Goal: Task Accomplishment & Management: Manage account settings

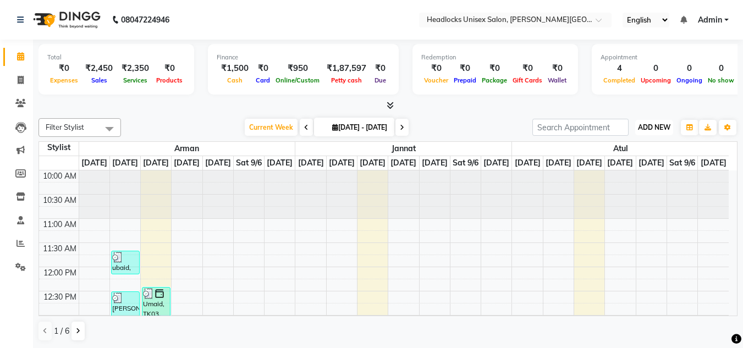
click at [648, 129] on span "ADD NEW" at bounding box center [654, 127] width 32 height 8
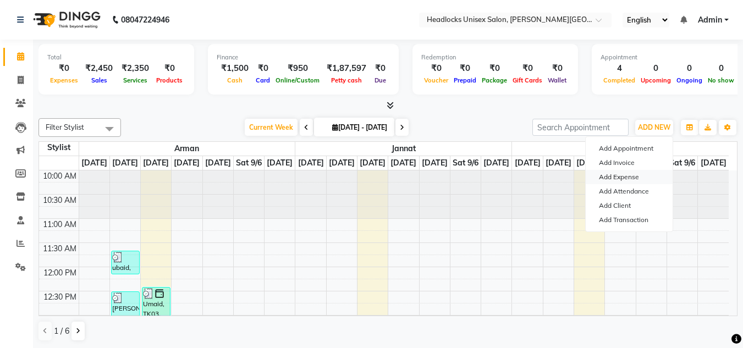
click at [612, 178] on link "Add Expense" at bounding box center [629, 177] width 87 height 14
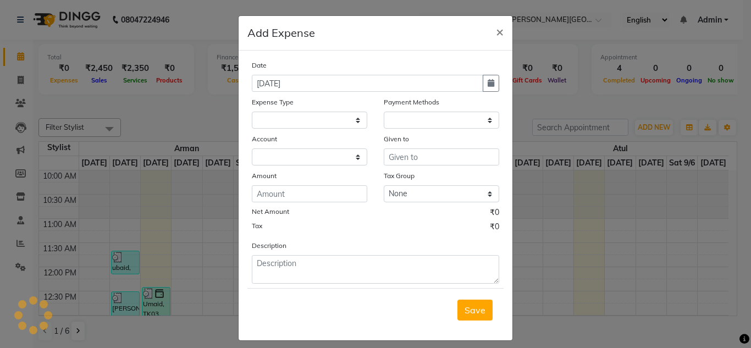
select select
select select "1"
select select "5907"
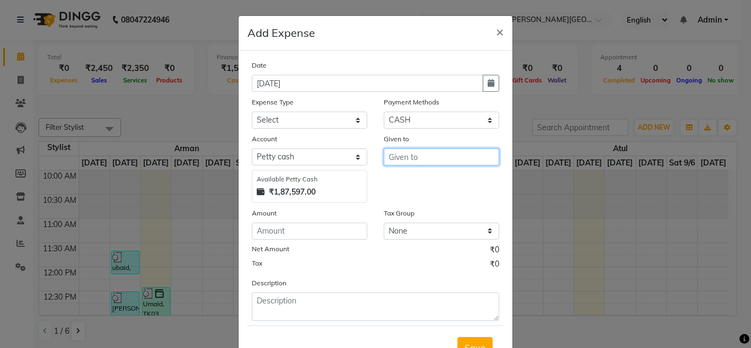
click at [397, 159] on input "text" at bounding box center [441, 156] width 115 height 17
click at [401, 181] on span "Sud" at bounding box center [405, 180] width 16 height 11
type input "Sudhir"
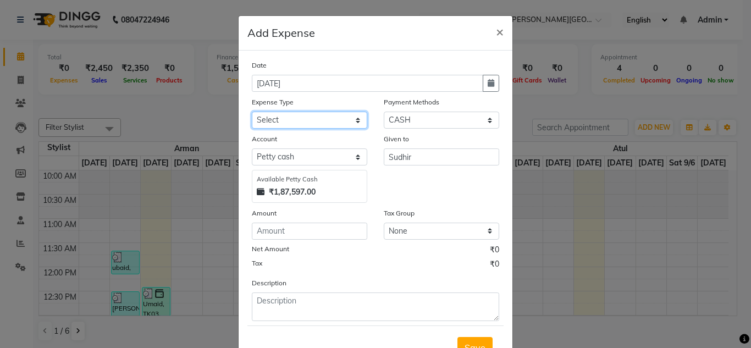
click at [355, 121] on select "Select Advance Salary Bank charges Car maintenance Cash transfer to bank Cash t…" at bounding box center [309, 120] width 115 height 17
select select "16790"
click at [252, 112] on select "Select Advance Salary Bank charges Car maintenance Cash transfer to bank Cash t…" at bounding box center [309, 120] width 115 height 17
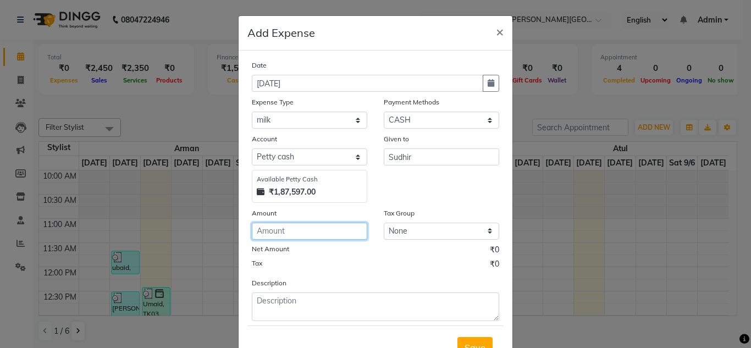
click at [289, 231] on input "number" at bounding box center [309, 231] width 115 height 17
type input "175"
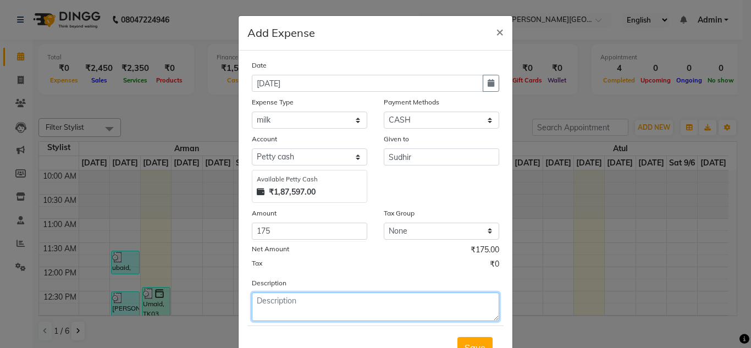
click at [279, 301] on textarea at bounding box center [375, 306] width 247 height 29
type textarea "milk, sugar"
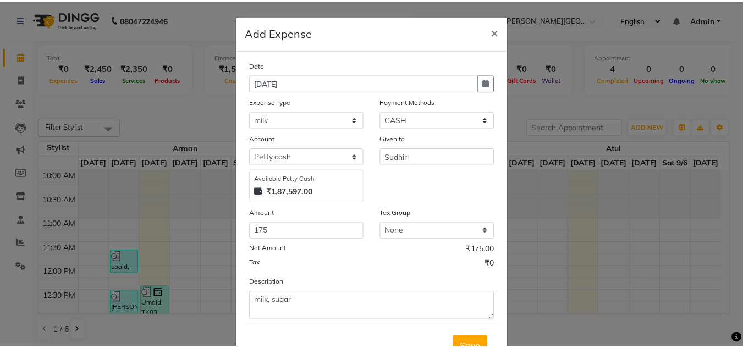
scroll to position [37, 0]
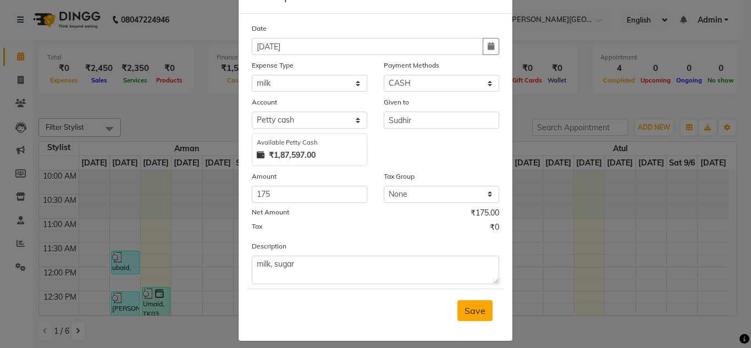
click at [469, 307] on span "Save" at bounding box center [475, 310] width 21 height 11
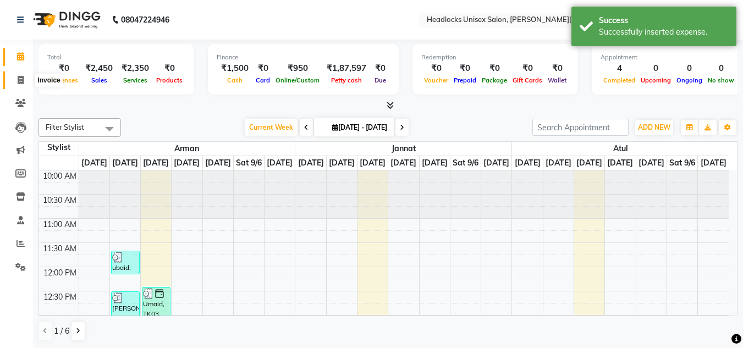
click at [20, 79] on icon at bounding box center [21, 80] width 6 height 8
select select "service"
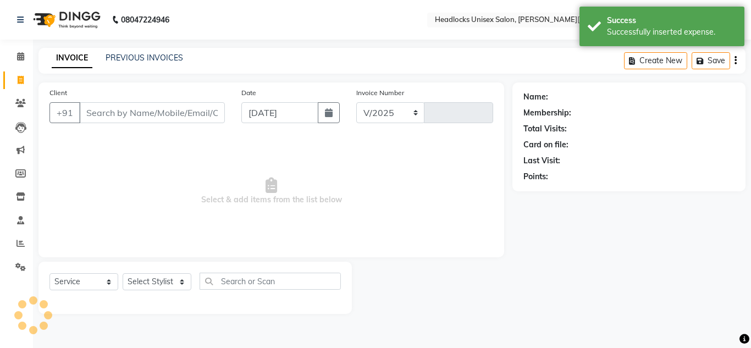
select select "6850"
type input "3255"
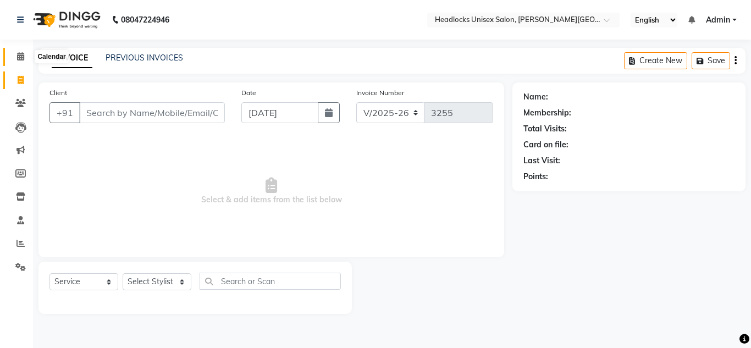
click at [24, 56] on icon at bounding box center [20, 56] width 7 height 8
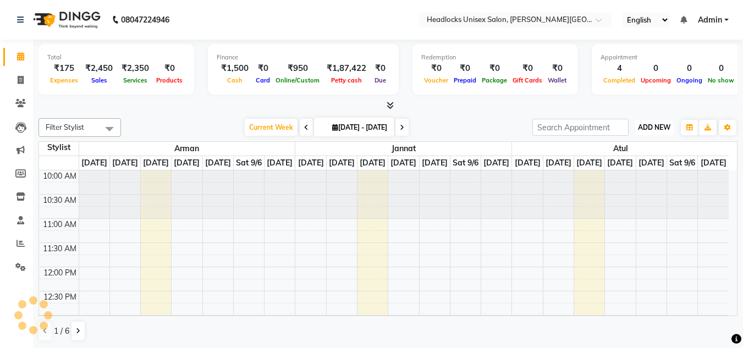
click at [663, 125] on span "ADD NEW" at bounding box center [654, 127] width 32 height 8
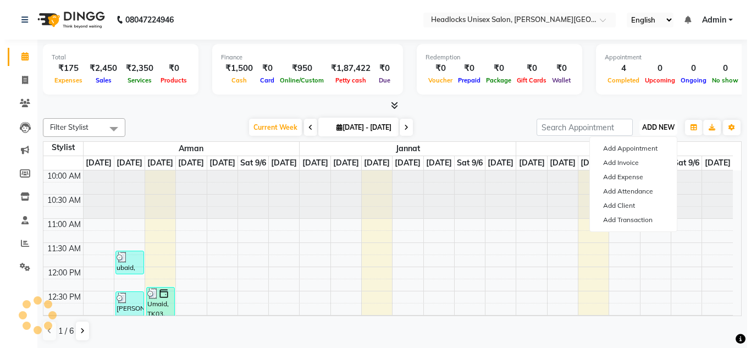
scroll to position [291, 0]
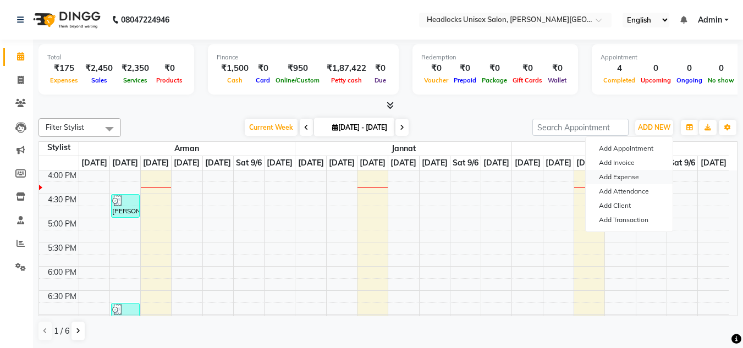
click at [616, 176] on link "Add Expense" at bounding box center [629, 177] width 87 height 14
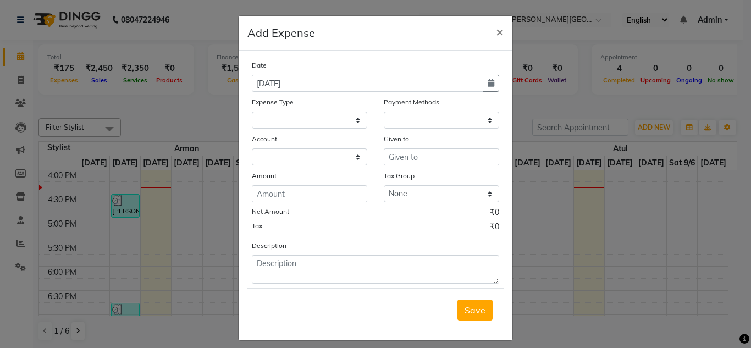
select select
select select "1"
select select "5907"
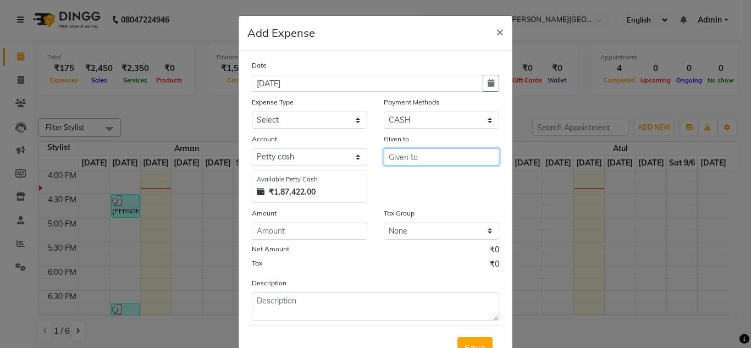
click at [457, 160] on input "text" at bounding box center [441, 156] width 115 height 17
type input "Vikas"
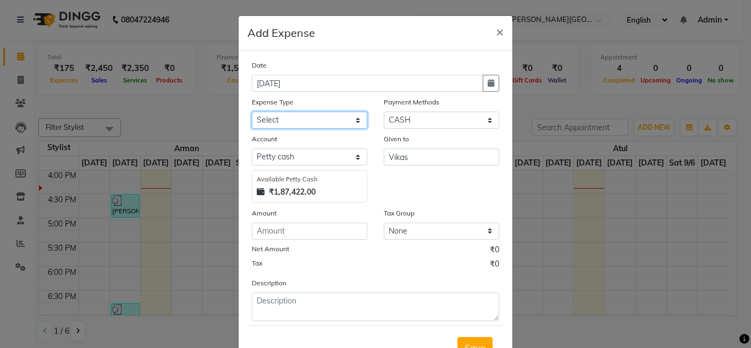
click at [354, 118] on select "Select Advance Salary Bank charges Car maintenance Cash transfer to bank Cash t…" at bounding box center [309, 120] width 115 height 17
select select "16769"
click at [252, 112] on select "Select Advance Salary Bank charges Car maintenance Cash transfer to bank Cash t…" at bounding box center [309, 120] width 115 height 17
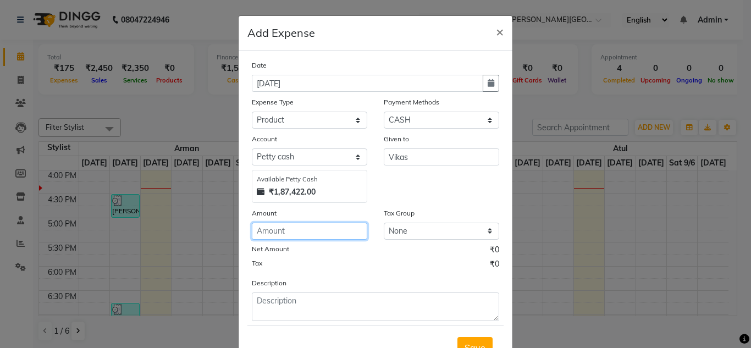
click at [297, 230] on input "number" at bounding box center [309, 231] width 115 height 17
type input "500"
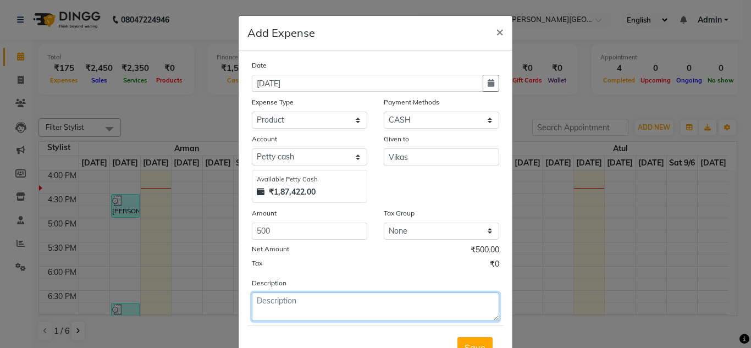
click at [288, 303] on textarea at bounding box center [375, 306] width 247 height 29
type textarea "inoa color tube"
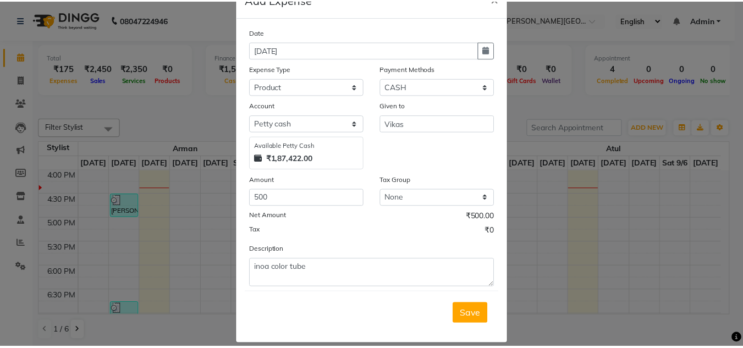
scroll to position [46, 0]
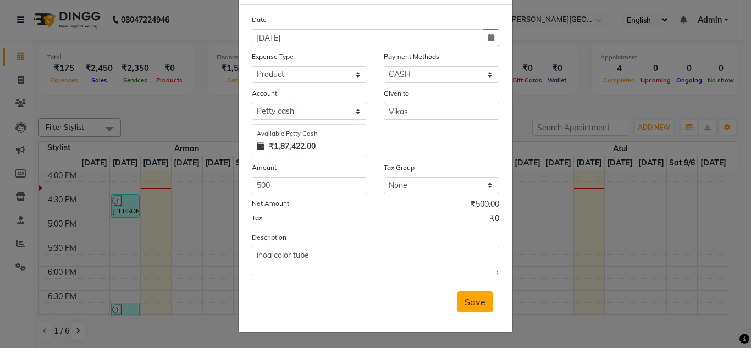
click at [478, 305] on span "Save" at bounding box center [475, 301] width 21 height 11
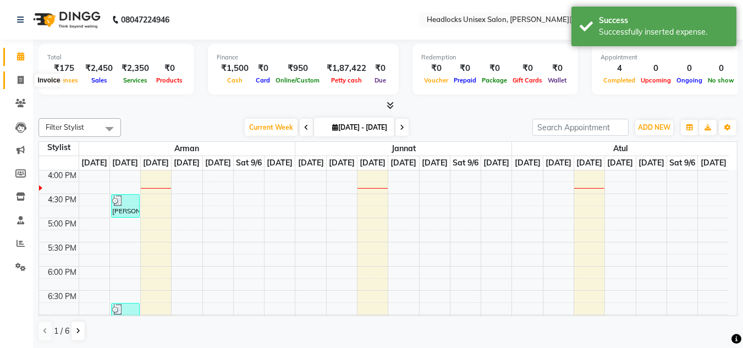
click at [19, 80] on icon at bounding box center [21, 80] width 6 height 8
select select "service"
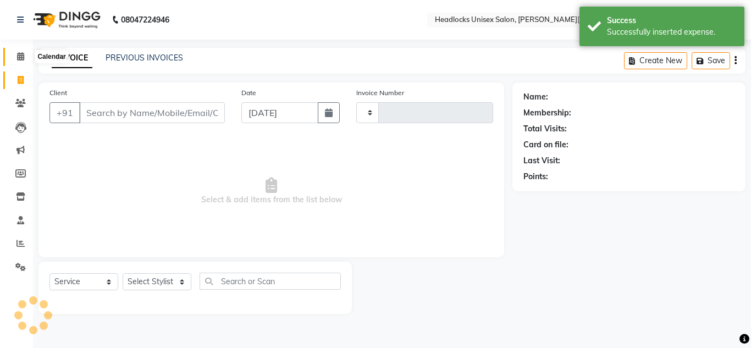
click at [21, 55] on icon at bounding box center [20, 56] width 7 height 8
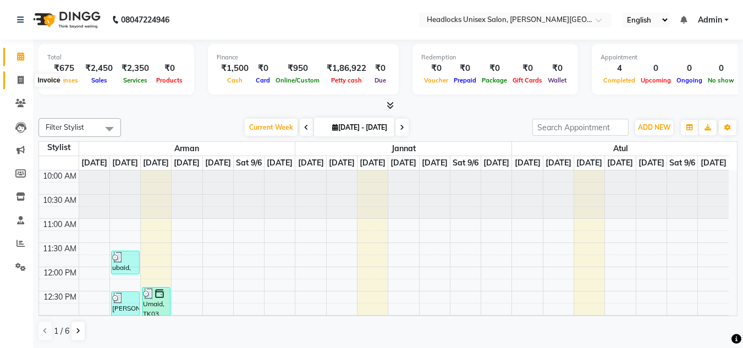
click at [20, 78] on icon at bounding box center [21, 80] width 6 height 8
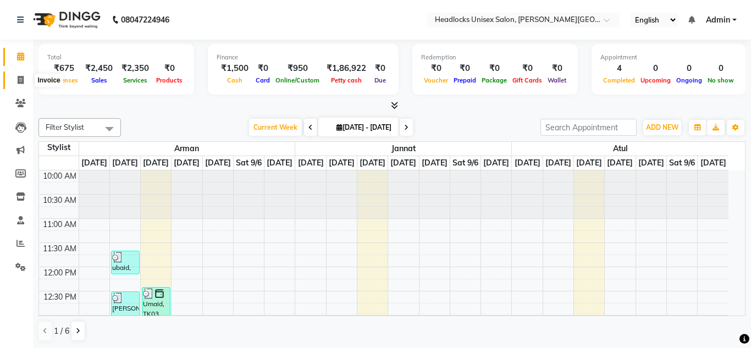
select select "service"
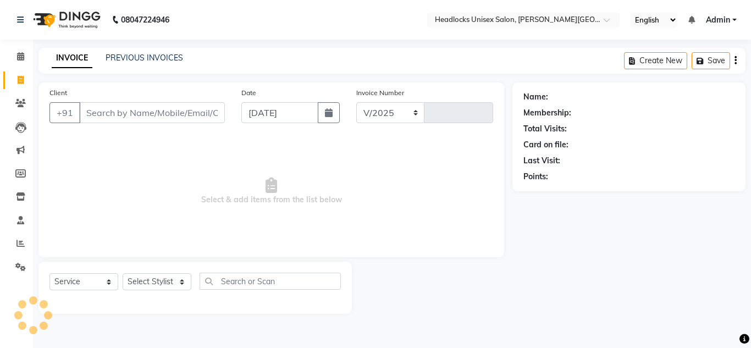
select select "6850"
type input "3255"
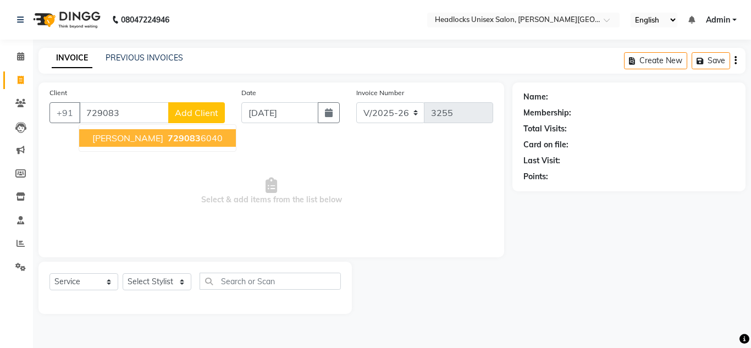
click at [168, 133] on span "729083" at bounding box center [184, 137] width 33 height 11
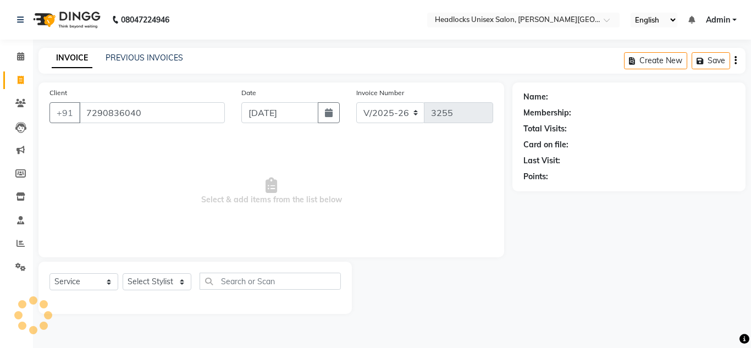
type input "7290836040"
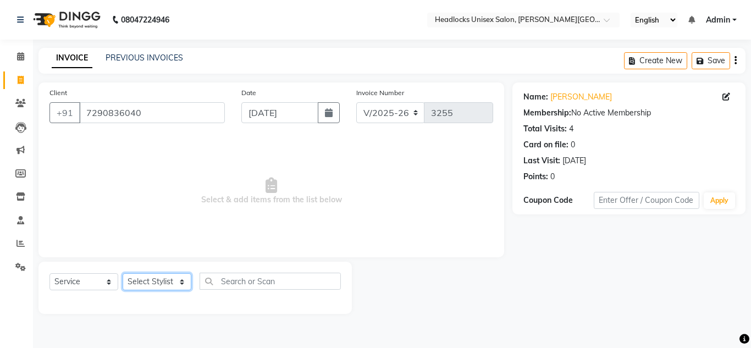
click at [172, 281] on select "Select Stylist [PERSON_NAME] Jannat Kaif [DATE] [PERSON_NAME] [PERSON_NAME] [PE…" at bounding box center [157, 281] width 69 height 17
select select "53627"
click at [123, 273] on select "Select Stylist [PERSON_NAME] Jannat Kaif [DATE] [PERSON_NAME] [PERSON_NAME] [PE…" at bounding box center [157, 281] width 69 height 17
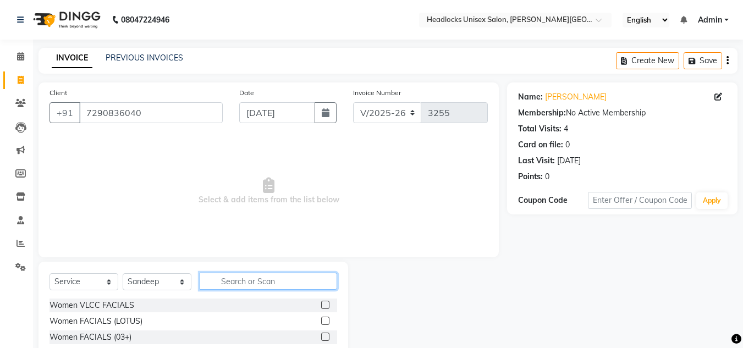
click at [289, 277] on input "text" at bounding box center [268, 281] width 137 height 17
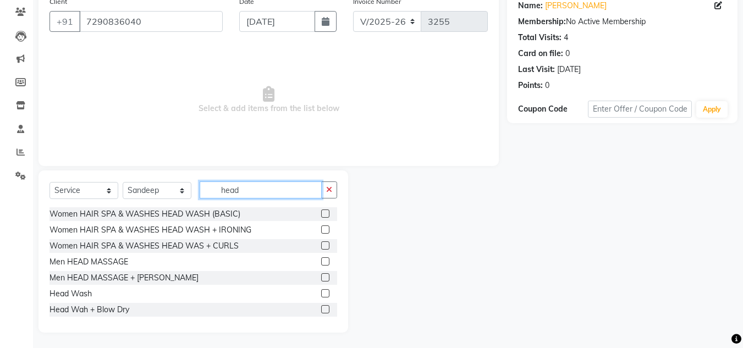
type input "head"
click at [321, 310] on label at bounding box center [325, 309] width 8 height 8
click at [321, 310] on input "checkbox" at bounding box center [324, 309] width 7 height 7
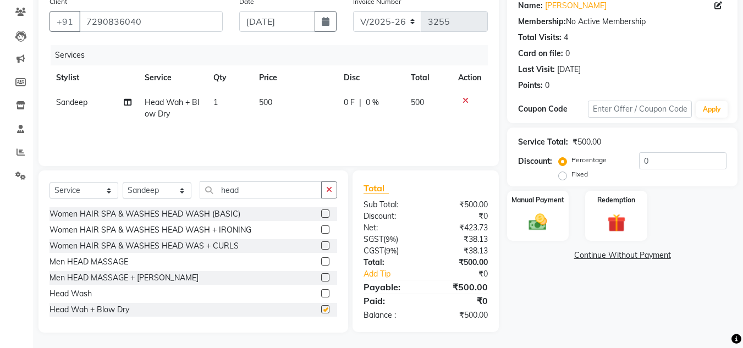
checkbox input "false"
click at [264, 101] on span "500" at bounding box center [265, 102] width 13 height 10
select select "53627"
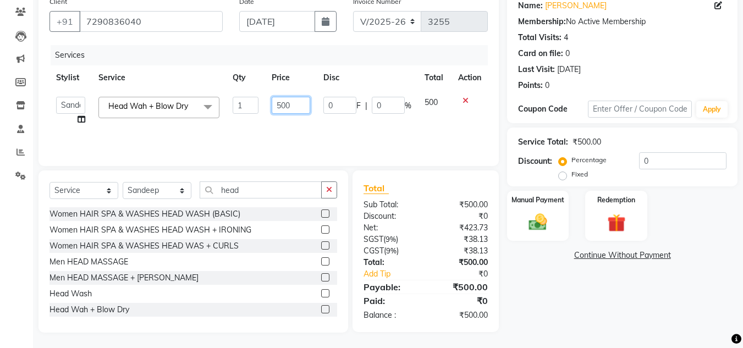
click at [281, 105] on input "500" at bounding box center [291, 105] width 38 height 17
type input "400"
click at [614, 325] on div "Name: [PERSON_NAME] Membership: No Active Membership Total Visits: 4 Card on fi…" at bounding box center [626, 161] width 239 height 341
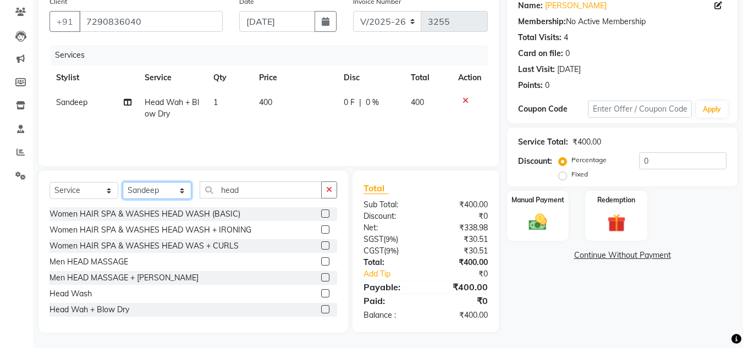
click at [182, 194] on select "Select Stylist [PERSON_NAME] Jannat Kaif [DATE] [PERSON_NAME] [PERSON_NAME] [PE…" at bounding box center [157, 190] width 69 height 17
select select "53615"
click at [123, 182] on select "Select Stylist [PERSON_NAME] Jannat Kaif [DATE] [PERSON_NAME] [PERSON_NAME] [PE…" at bounding box center [157, 190] width 69 height 17
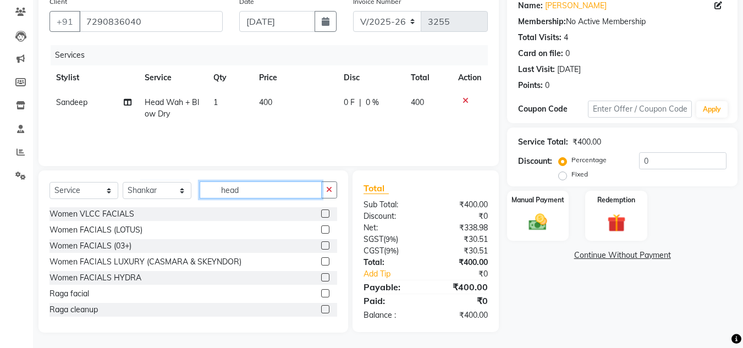
click at [255, 186] on input "head" at bounding box center [261, 189] width 122 height 17
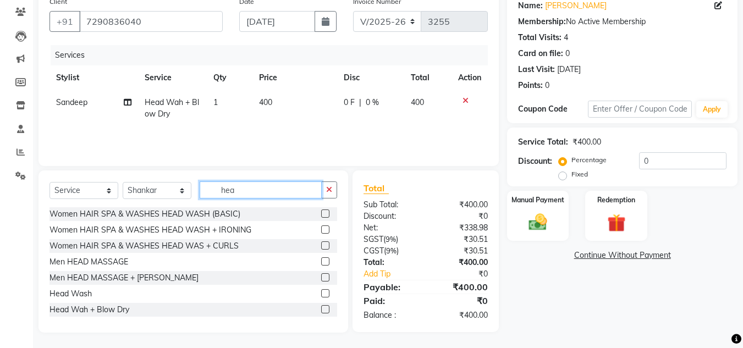
type input "head"
click at [321, 308] on label at bounding box center [325, 309] width 8 height 8
click at [321, 308] on input "checkbox" at bounding box center [324, 309] width 7 height 7
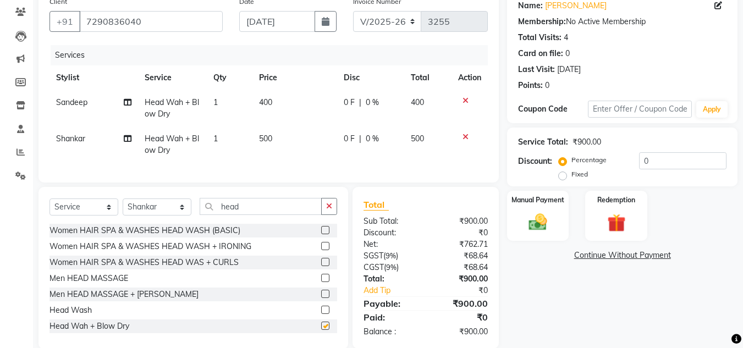
checkbox input "false"
click at [262, 140] on span "500" at bounding box center [265, 139] width 13 height 10
select select "53615"
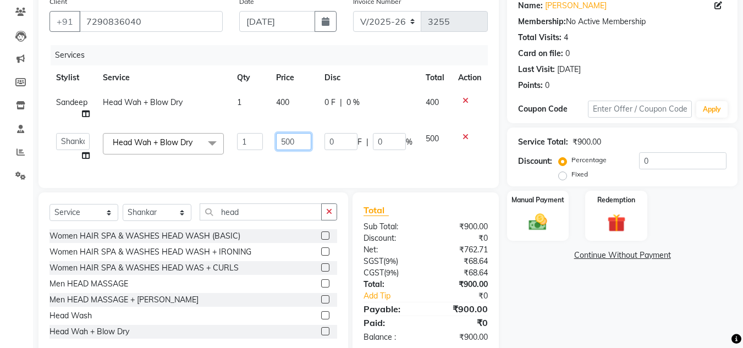
click at [286, 142] on input "500" at bounding box center [293, 141] width 35 height 17
type input "400"
click at [529, 270] on div "Name: [PERSON_NAME] Membership: No Active Membership Total Visits: 4 Card on fi…" at bounding box center [626, 172] width 239 height 363
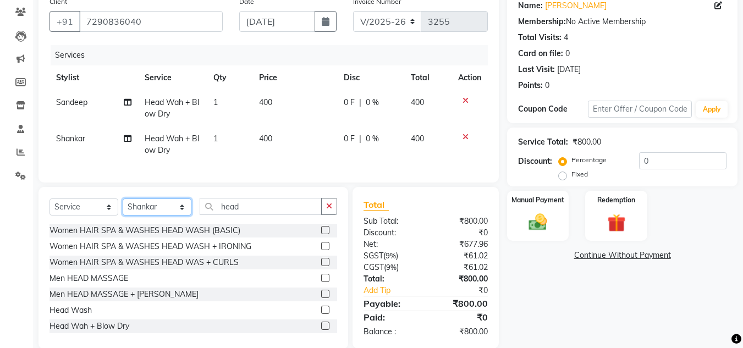
click at [180, 214] on select "Select Stylist [PERSON_NAME] Jannat Kaif [DATE] [PERSON_NAME] [PERSON_NAME] [PE…" at bounding box center [157, 206] width 69 height 17
select select "53614"
click at [123, 207] on select "Select Stylist [PERSON_NAME] Jannat Kaif [DATE] [PERSON_NAME] [PERSON_NAME] [PE…" at bounding box center [157, 206] width 69 height 17
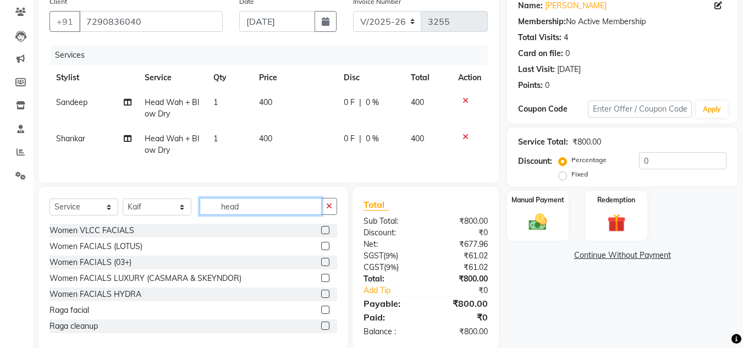
click at [256, 211] on input "head" at bounding box center [261, 206] width 122 height 17
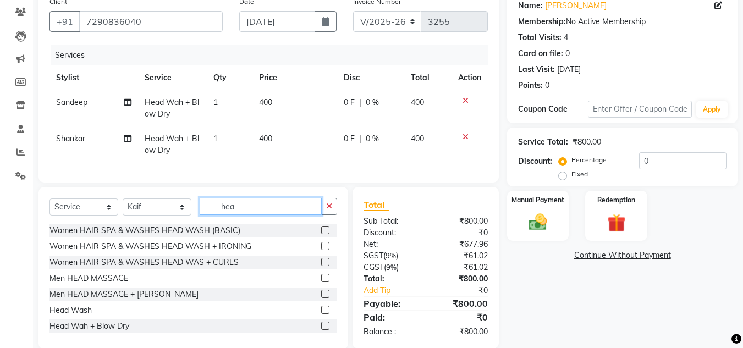
type input "head"
click at [321, 314] on label at bounding box center [325, 310] width 8 height 8
click at [321, 314] on input "checkbox" at bounding box center [324, 310] width 7 height 7
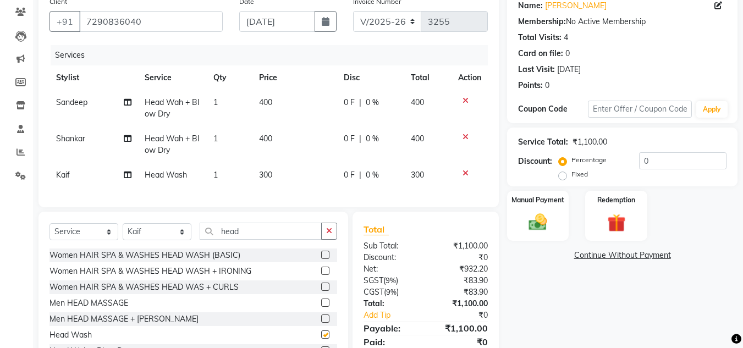
checkbox input "false"
click at [278, 240] on input "head" at bounding box center [261, 231] width 122 height 17
type input "h"
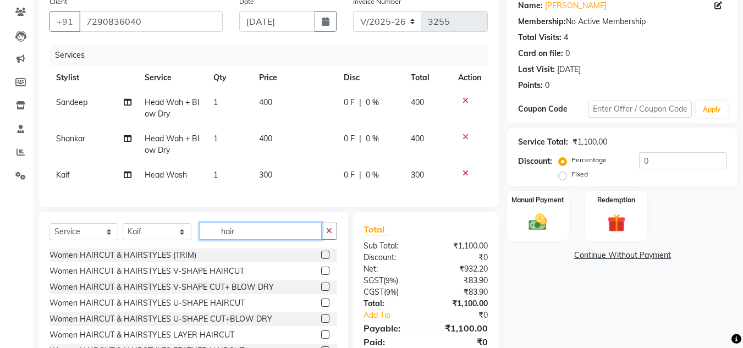
type input "hair"
click at [321, 259] on label at bounding box center [325, 255] width 8 height 8
click at [321, 259] on input "checkbox" at bounding box center [324, 255] width 7 height 7
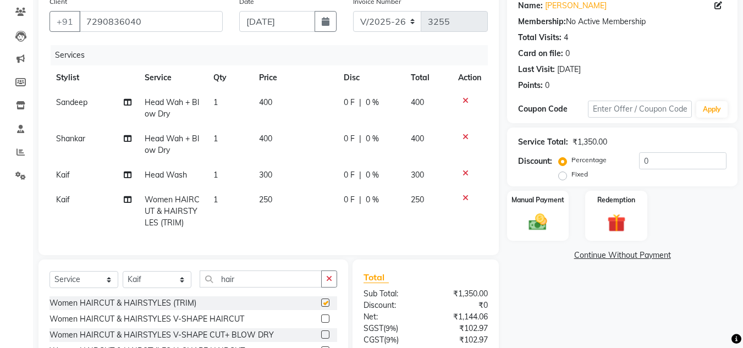
checkbox input "false"
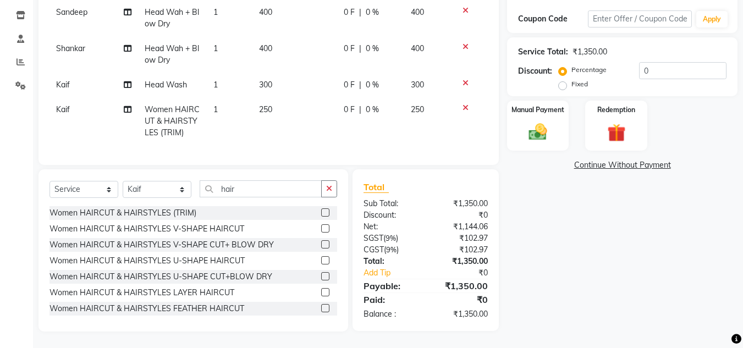
click at [269, 104] on span "250" at bounding box center [265, 109] width 13 height 10
select select "53614"
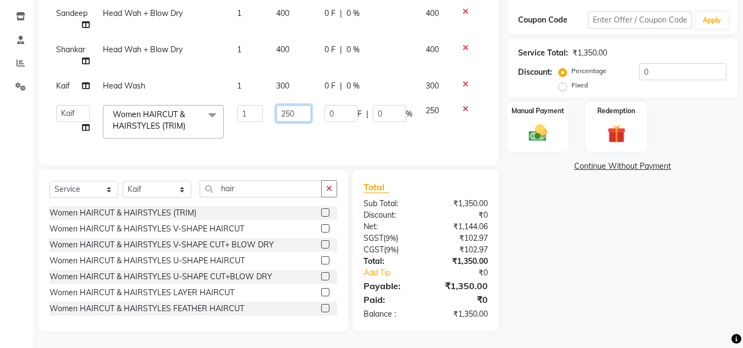
click at [291, 110] on input "250" at bounding box center [293, 113] width 35 height 17
type input "200"
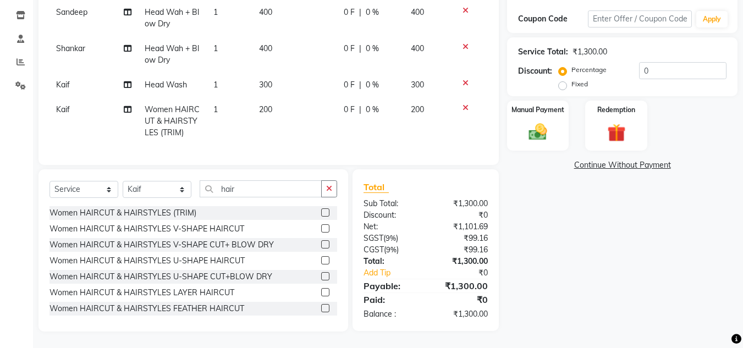
click at [630, 260] on div "Name: [PERSON_NAME] Membership: No Active Membership Total Visits: 4 Card on fi…" at bounding box center [626, 116] width 239 height 430
click at [535, 132] on img at bounding box center [537, 132] width 31 height 22
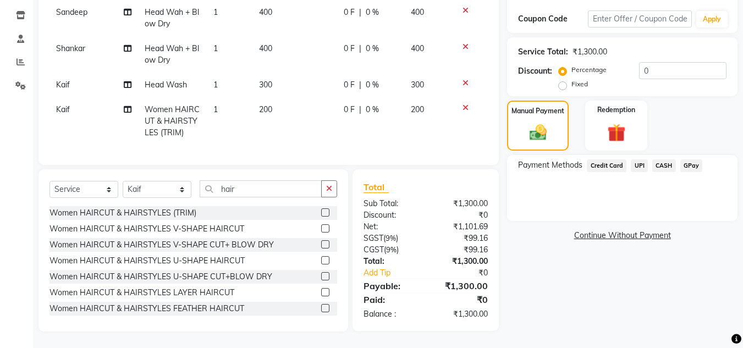
click at [637, 159] on span "UPI" at bounding box center [639, 165] width 17 height 13
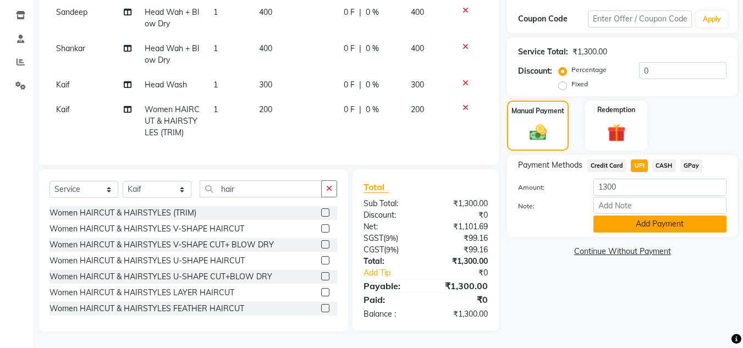
click at [621, 218] on button "Add Payment" at bounding box center [659, 224] width 133 height 17
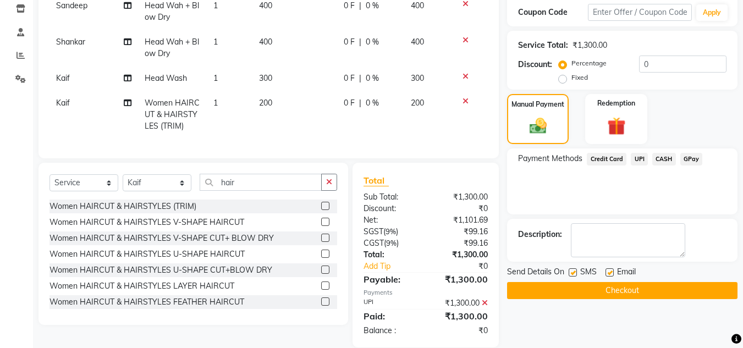
click at [597, 287] on button "Checkout" at bounding box center [622, 290] width 230 height 17
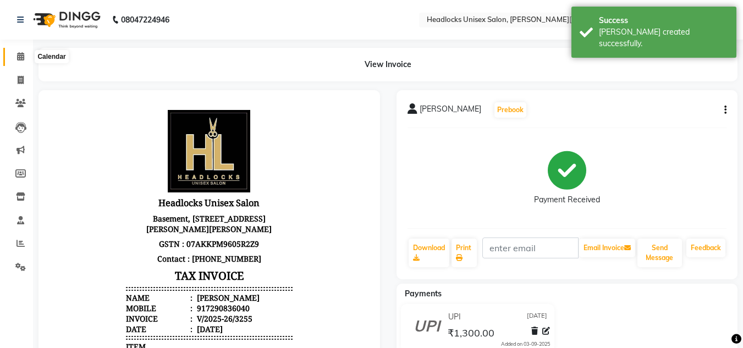
click at [21, 56] on icon at bounding box center [20, 56] width 7 height 8
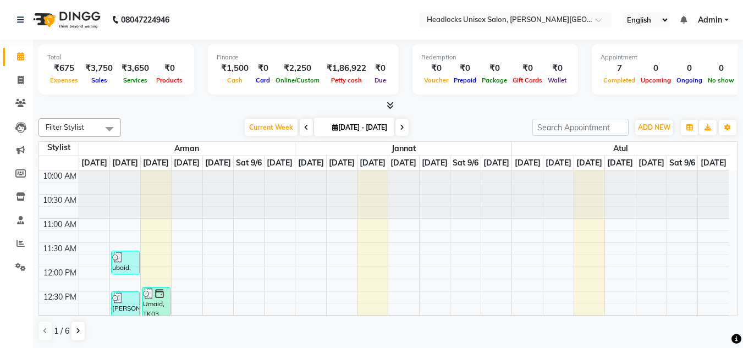
click at [21, 56] on icon at bounding box center [20, 56] width 7 height 8
click at [20, 241] on icon at bounding box center [20, 243] width 8 height 8
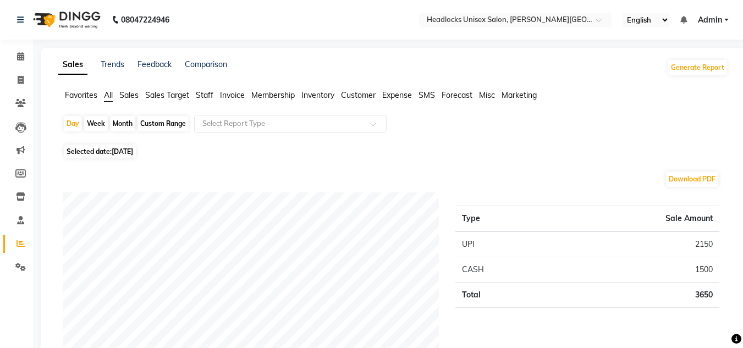
click at [113, 122] on div "Month" at bounding box center [122, 123] width 25 height 15
select select "9"
select select "2025"
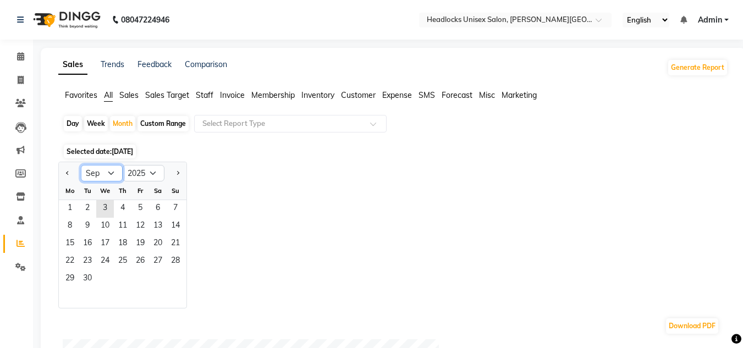
click at [110, 171] on select "Jan Feb Mar Apr May Jun [DATE] Aug Sep Oct Nov Dec" at bounding box center [102, 173] width 42 height 16
select select "8"
click at [81, 165] on select "Jan Feb Mar Apr May Jun [DATE] Aug Sep Oct Nov Dec" at bounding box center [102, 173] width 42 height 16
click at [145, 206] on span "1" at bounding box center [140, 209] width 18 height 18
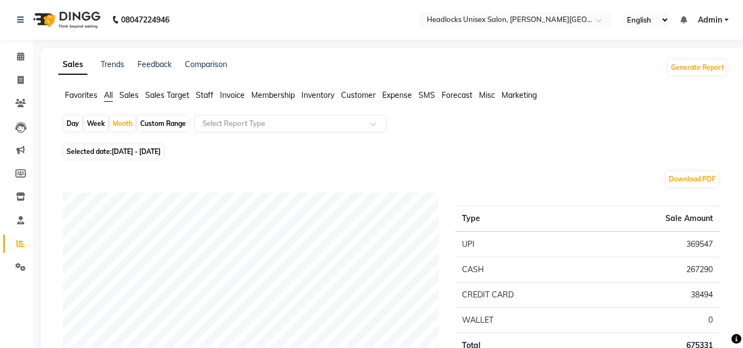
click at [75, 120] on div "Day" at bounding box center [73, 123] width 18 height 15
select select "8"
select select "2025"
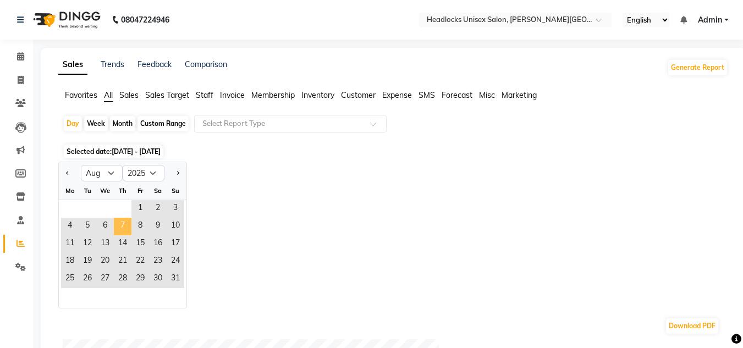
click at [125, 227] on span "7" at bounding box center [123, 227] width 18 height 18
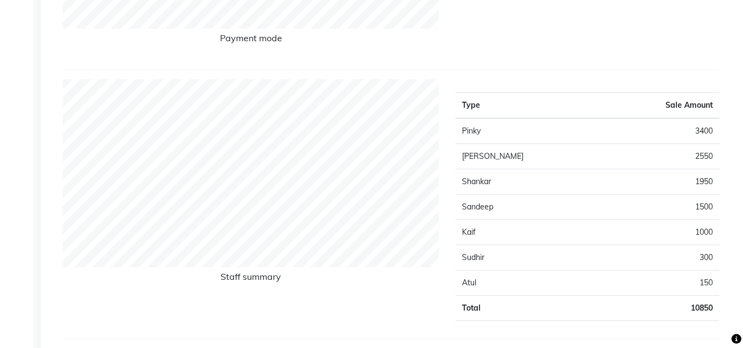
scroll to position [374, 0]
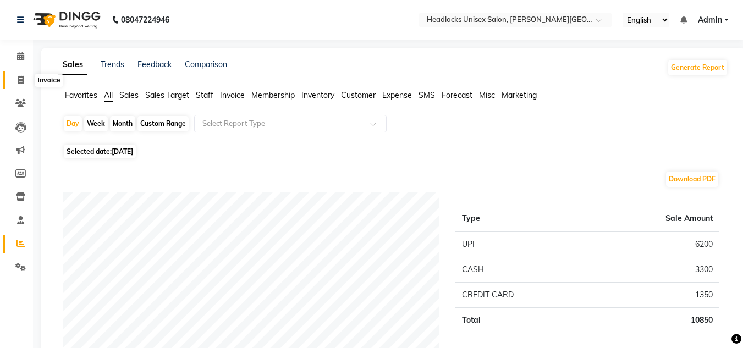
click at [20, 80] on icon at bounding box center [21, 80] width 6 height 8
select select "service"
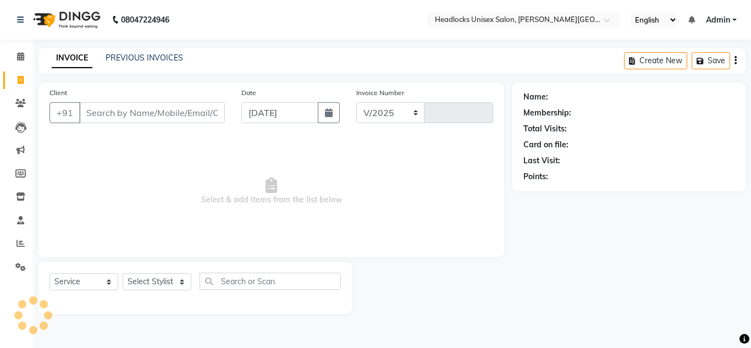
select select "6850"
type input "3256"
type input "u"
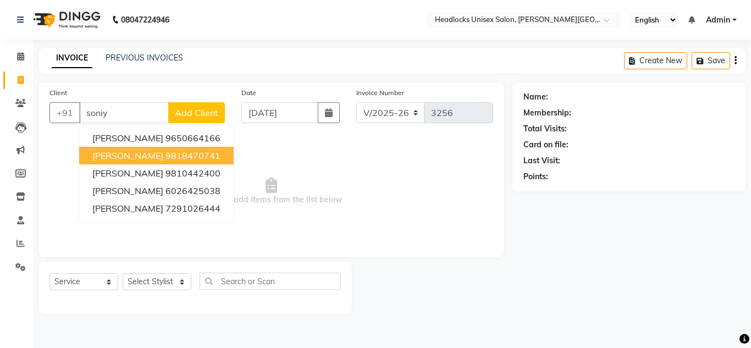
click at [122, 156] on button "[PERSON_NAME] 9818470741" at bounding box center [156, 156] width 154 height 18
type input "9818470741"
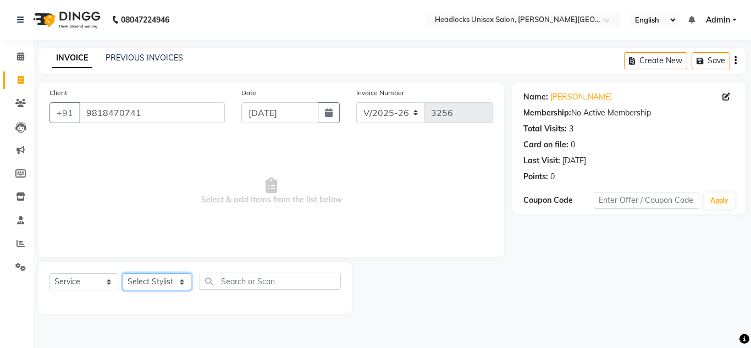
click at [156, 278] on select "Select Stylist [PERSON_NAME] Jannat Kaif [DATE] [PERSON_NAME] [PERSON_NAME] [PE…" at bounding box center [157, 281] width 69 height 17
select select "53614"
click at [123, 273] on select "Select Stylist [PERSON_NAME] Jannat Kaif [DATE] [PERSON_NAME] [PERSON_NAME] [PE…" at bounding box center [157, 281] width 69 height 17
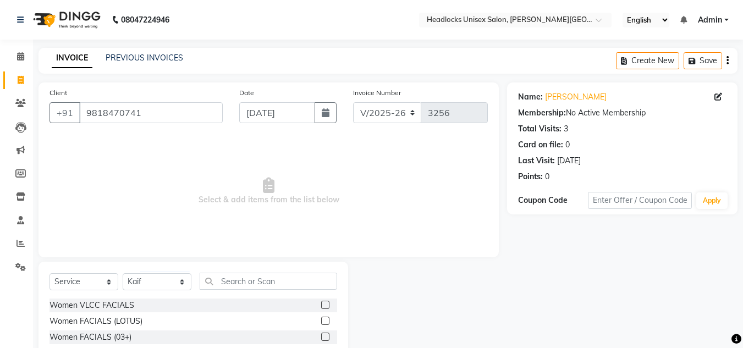
click at [432, 162] on span "Select & add items from the list below" at bounding box center [268, 191] width 438 height 110
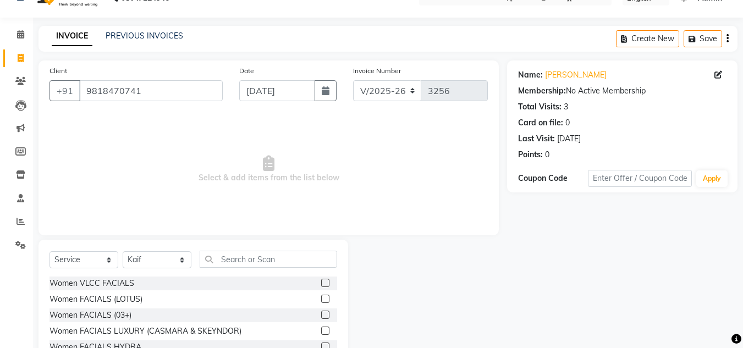
scroll to position [92, 0]
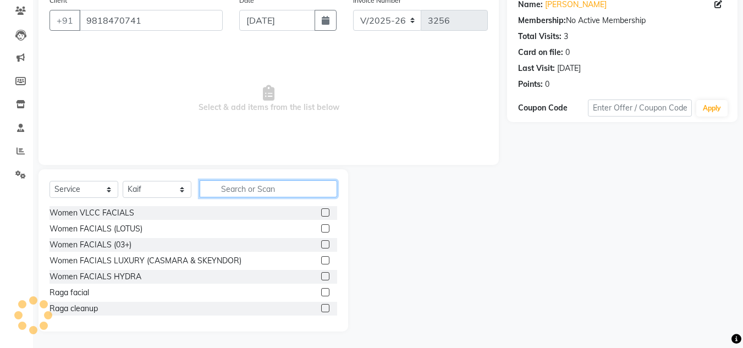
click at [257, 186] on input "text" at bounding box center [268, 188] width 137 height 17
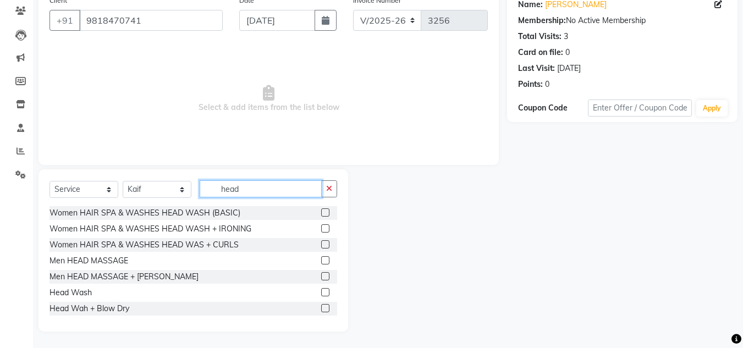
type input "head"
click at [321, 309] on label at bounding box center [325, 308] width 8 height 8
click at [321, 309] on input "checkbox" at bounding box center [324, 308] width 7 height 7
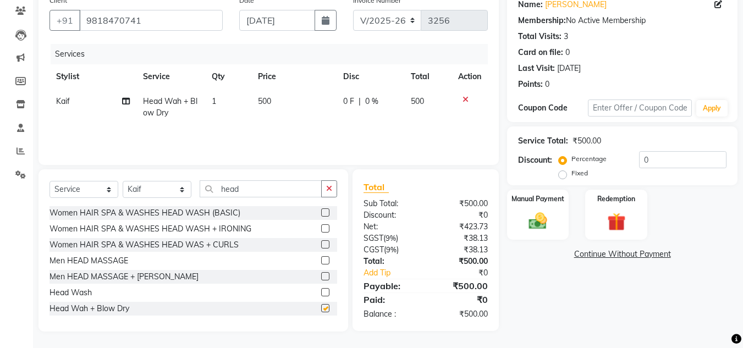
checkbox input "false"
click at [542, 211] on img at bounding box center [537, 221] width 31 height 22
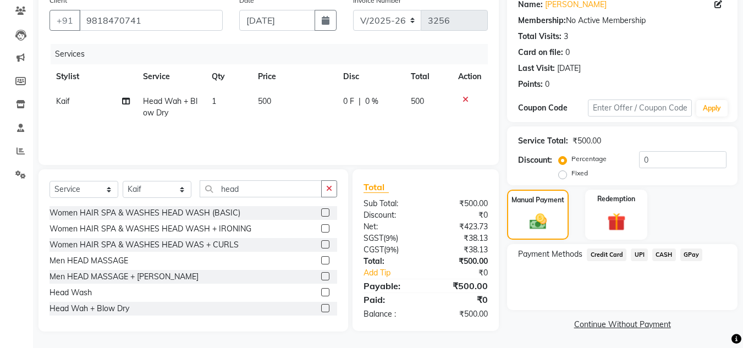
click at [638, 284] on div "Payment Methods Credit Card UPI CASH GPay" at bounding box center [622, 277] width 230 height 66
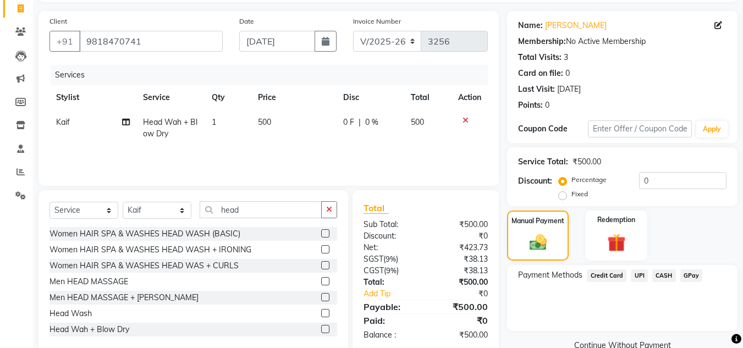
scroll to position [93, 0]
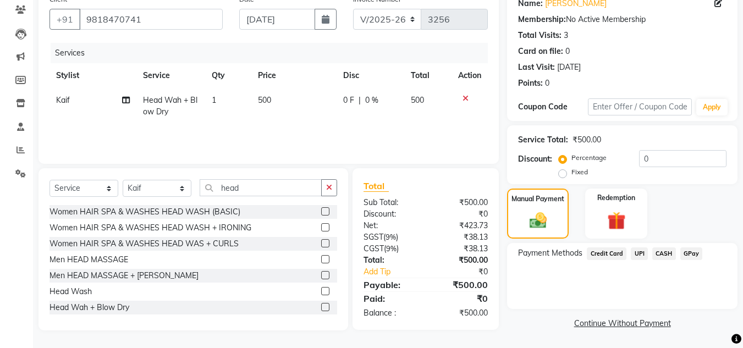
click at [637, 252] on span "UPI" at bounding box center [639, 253] width 17 height 13
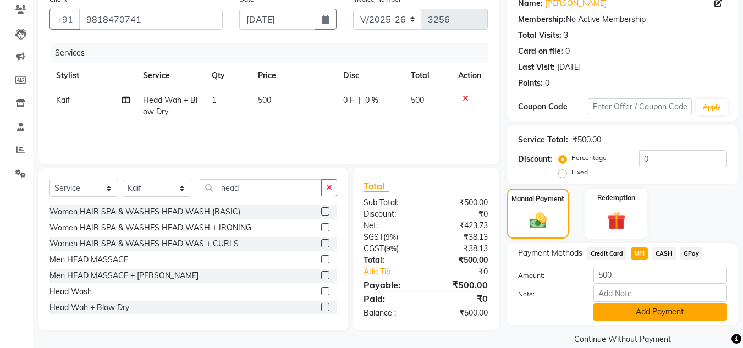
click at [644, 307] on button "Add Payment" at bounding box center [659, 311] width 133 height 17
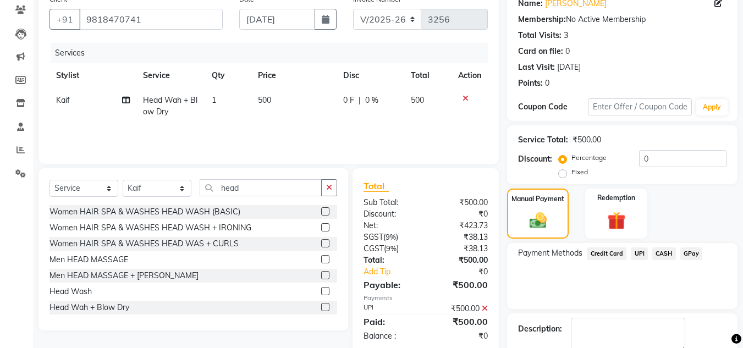
click at [647, 272] on div "Payment Methods Credit Card UPI CASH GPay" at bounding box center [622, 276] width 230 height 66
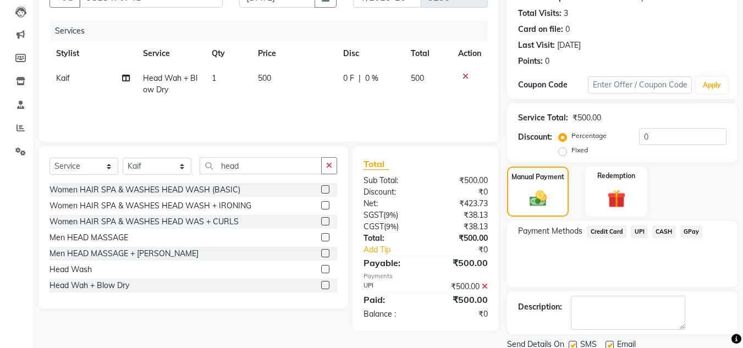
scroll to position [156, 0]
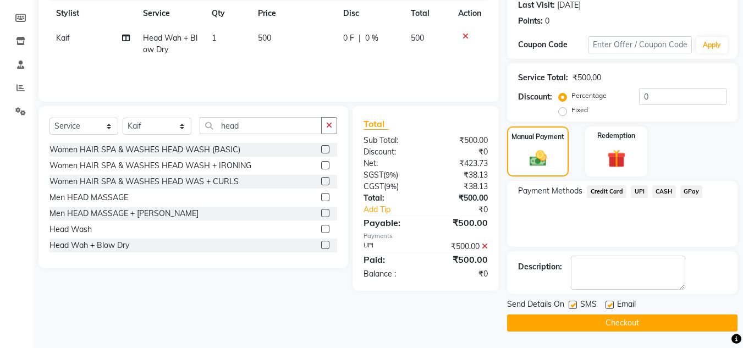
click at [631, 321] on button "Checkout" at bounding box center [622, 322] width 230 height 17
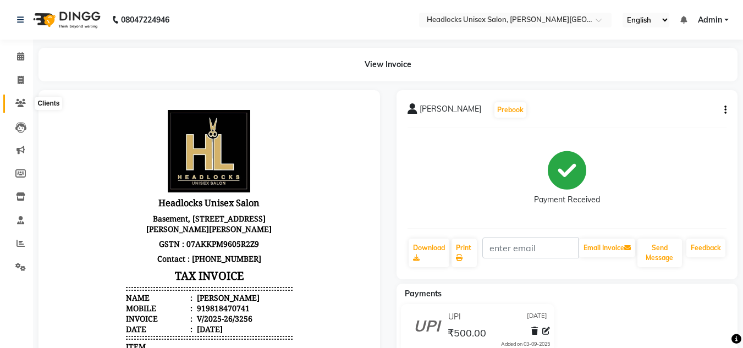
click at [21, 104] on icon at bounding box center [20, 103] width 10 height 8
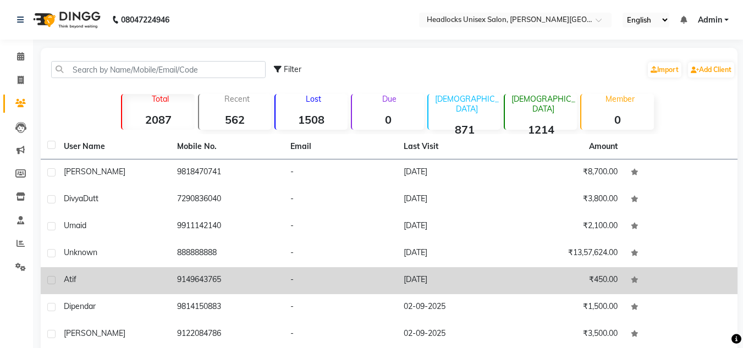
click at [190, 274] on td "9149643765" at bounding box center [226, 280] width 113 height 27
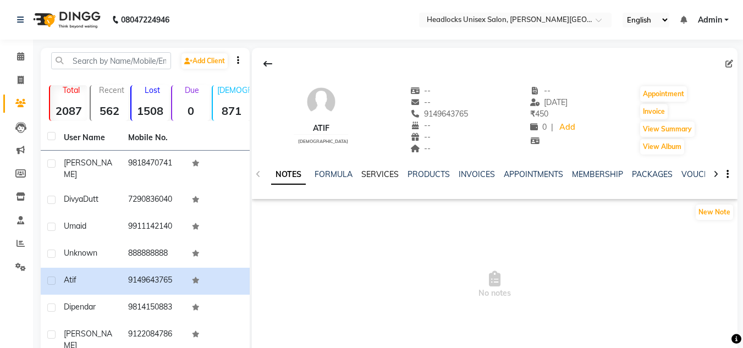
click at [373, 170] on link "SERVICES" at bounding box center [379, 174] width 37 height 10
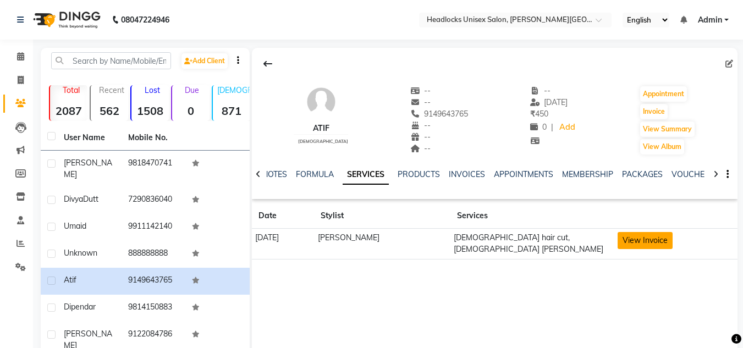
click at [639, 241] on button "View Invoice" at bounding box center [644, 240] width 55 height 17
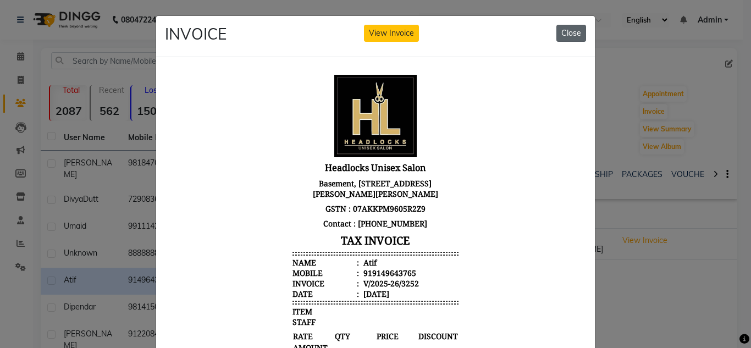
click at [569, 35] on button "Close" at bounding box center [571, 33] width 30 height 17
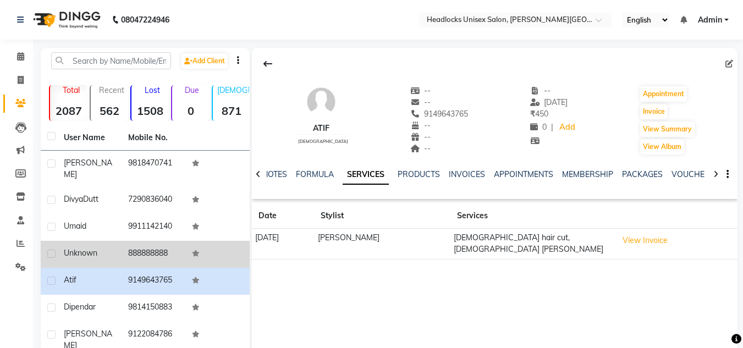
click at [130, 246] on td "888888888" at bounding box center [154, 254] width 64 height 27
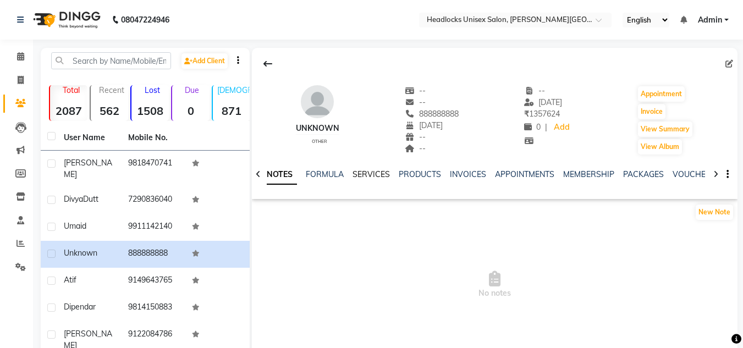
click at [374, 169] on link "SERVICES" at bounding box center [370, 174] width 37 height 10
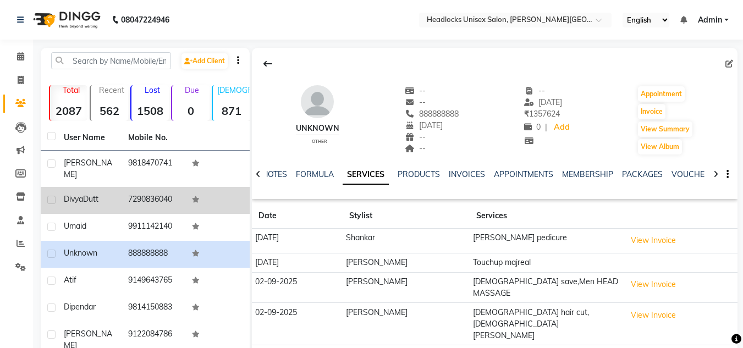
click at [141, 190] on td "7290836040" at bounding box center [154, 200] width 64 height 27
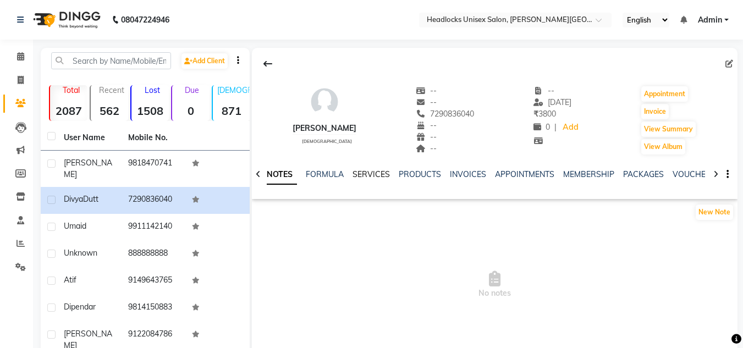
click at [375, 173] on link "SERVICES" at bounding box center [370, 174] width 37 height 10
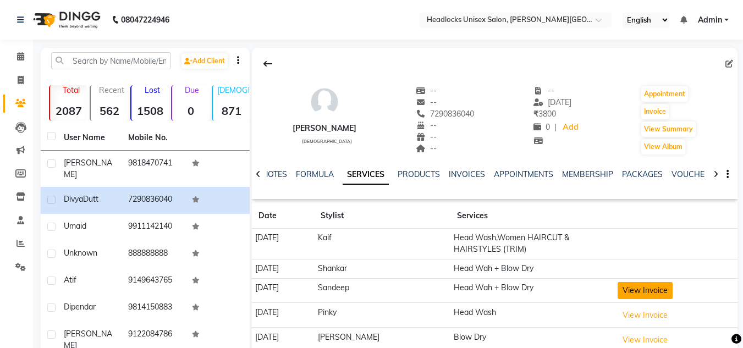
click at [656, 285] on button "View Invoice" at bounding box center [644, 290] width 55 height 17
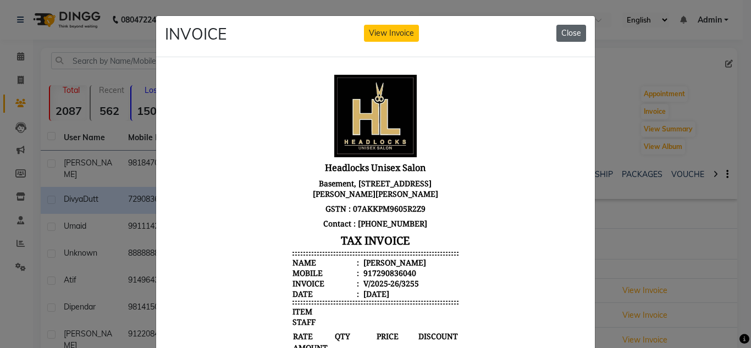
click at [570, 33] on button "Close" at bounding box center [571, 33] width 30 height 17
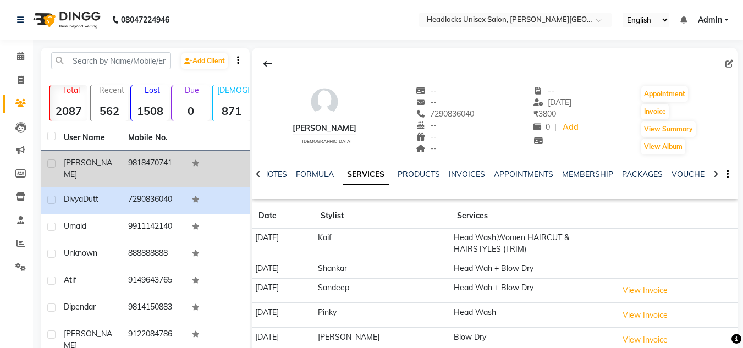
click at [73, 164] on span "[PERSON_NAME]" at bounding box center [88, 168] width 48 height 21
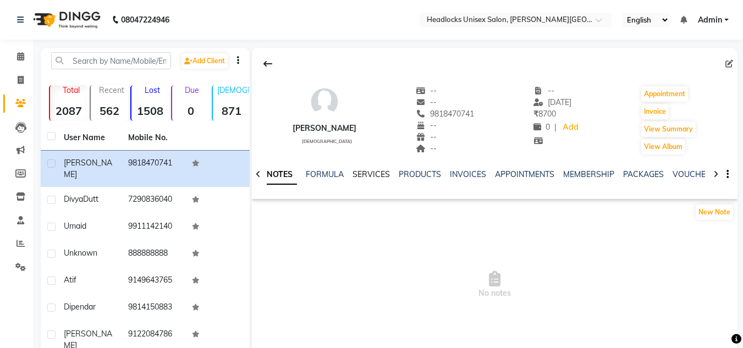
click at [366, 176] on link "SERVICES" at bounding box center [370, 174] width 37 height 10
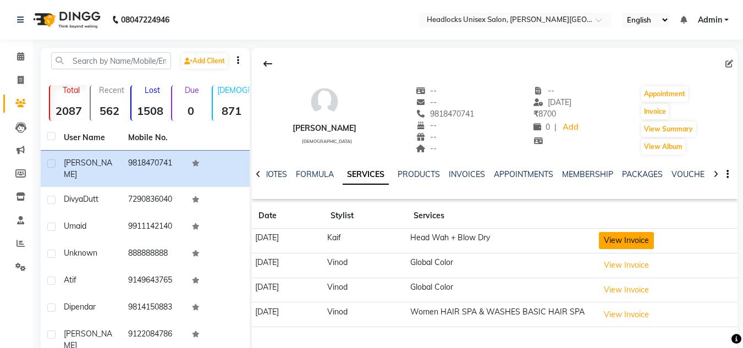
click at [639, 240] on button "View Invoice" at bounding box center [626, 240] width 55 height 17
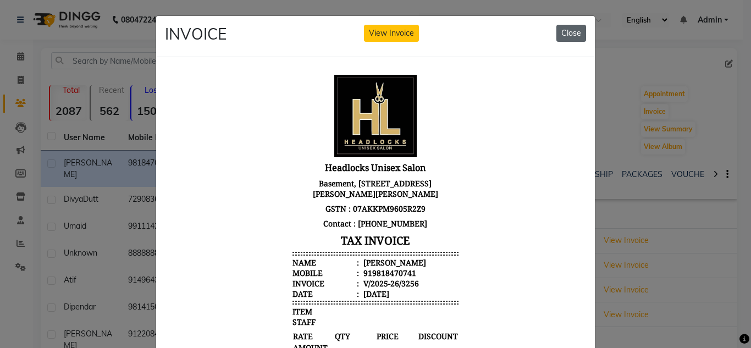
click at [556, 32] on button "Close" at bounding box center [571, 33] width 30 height 17
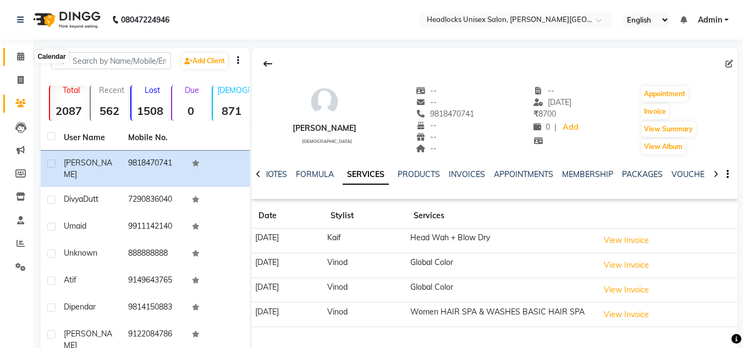
click at [19, 52] on icon at bounding box center [20, 56] width 7 height 8
